Goal: Check status: Check status

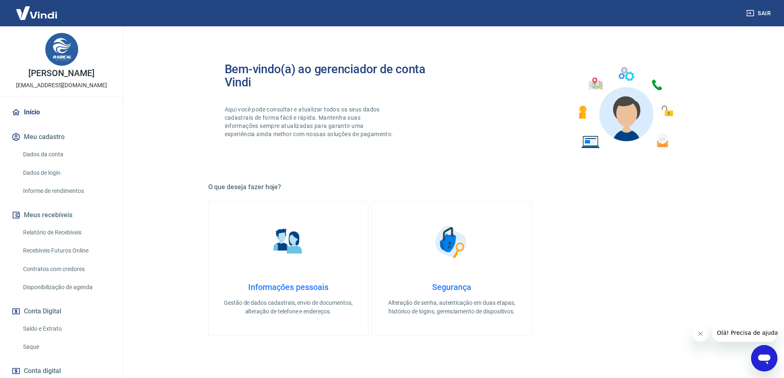
click at [44, 329] on link "Saldo e Extrato" at bounding box center [66, 329] width 93 height 17
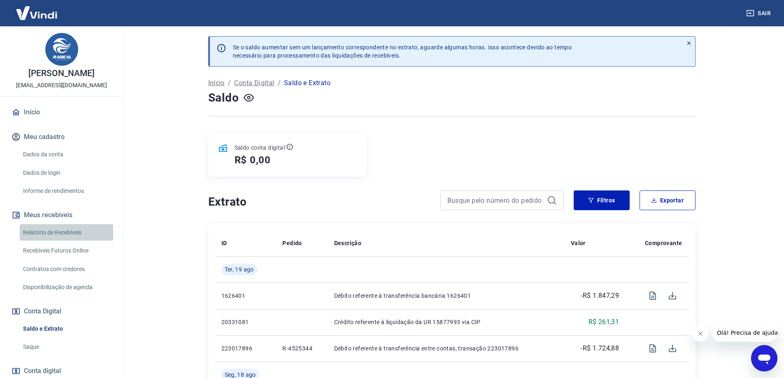
click at [73, 228] on link "Relatório de Recebíveis" at bounding box center [66, 232] width 93 height 17
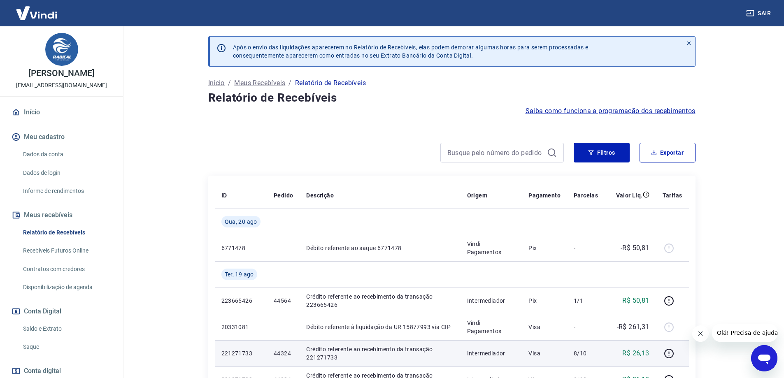
scroll to position [82, 0]
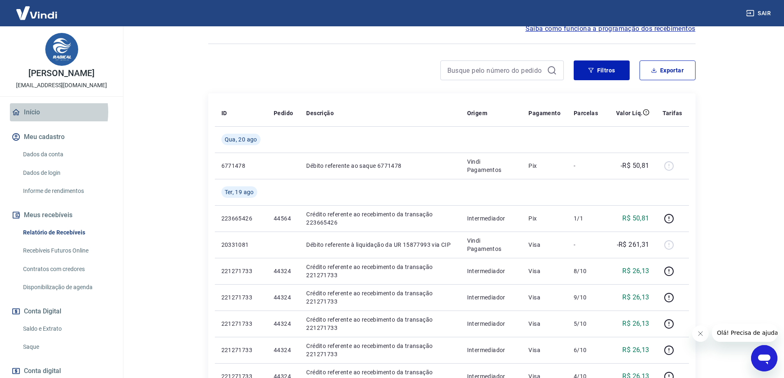
click at [37, 112] on link "Início" at bounding box center [61, 112] width 103 height 18
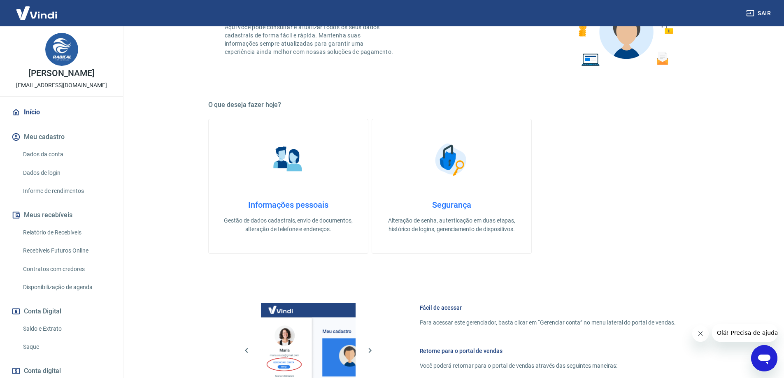
scroll to position [263, 0]
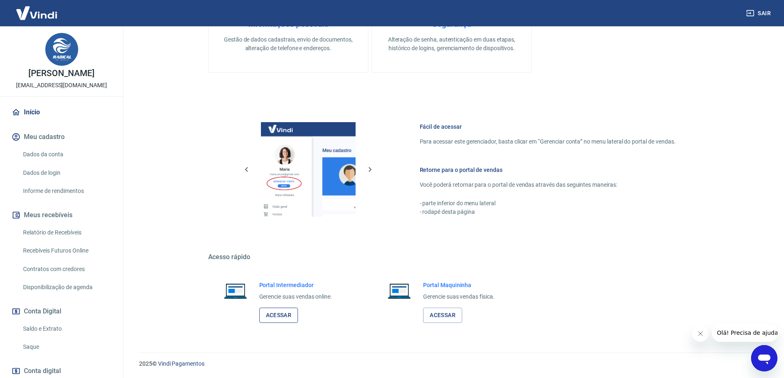
click at [278, 319] on link "Acessar" at bounding box center [278, 315] width 39 height 15
